Goal: Check status: Check status

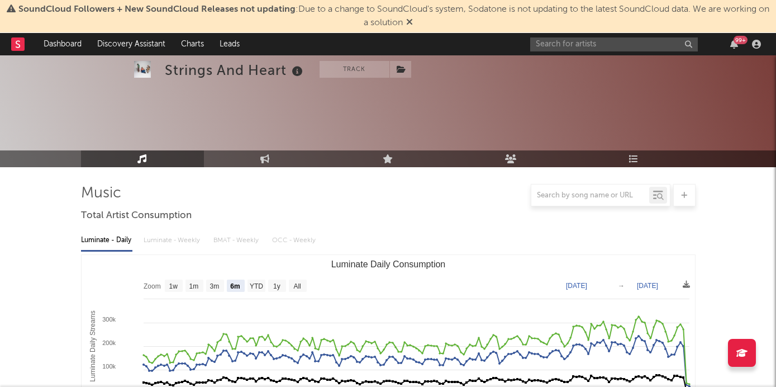
select select "6m"
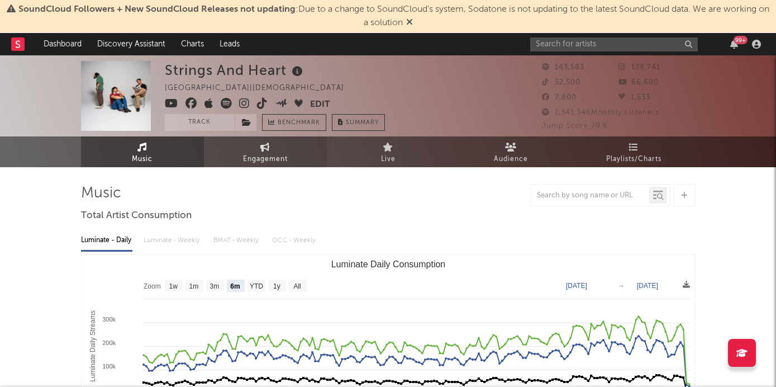
click at [283, 148] on link "Engagement" at bounding box center [265, 151] width 123 height 31
select select "1w"
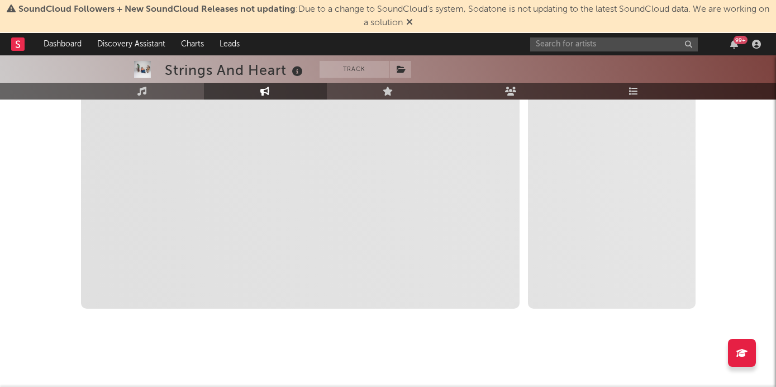
select select "1m"
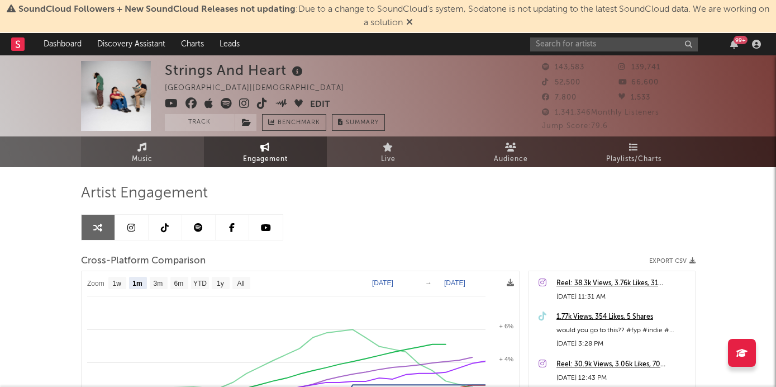
click at [132, 145] on link "Music" at bounding box center [142, 151] width 123 height 31
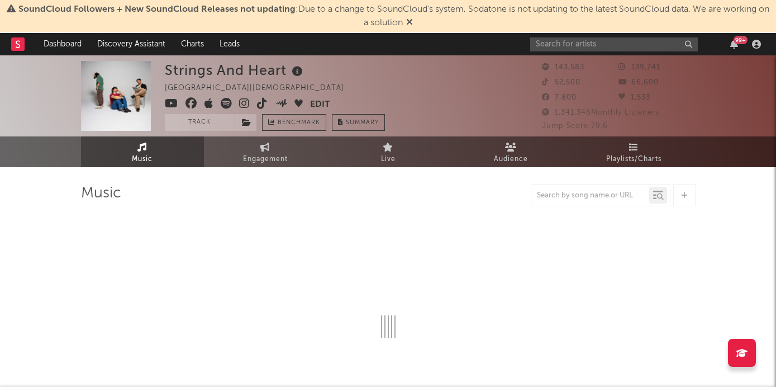
select select "6m"
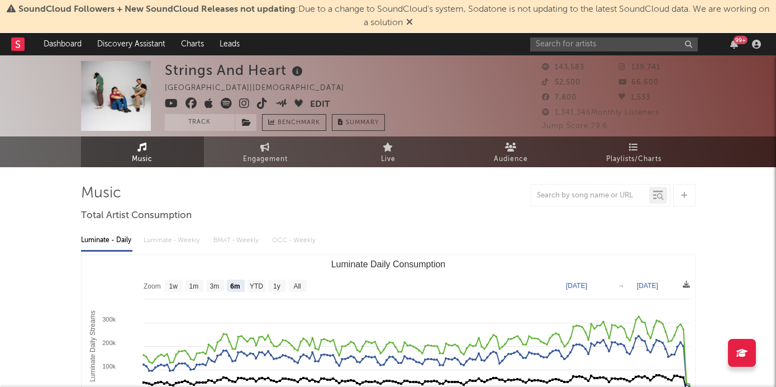
click at [380, 201] on div at bounding box center [388, 195] width 615 height 22
